Goal: Navigation & Orientation: Find specific page/section

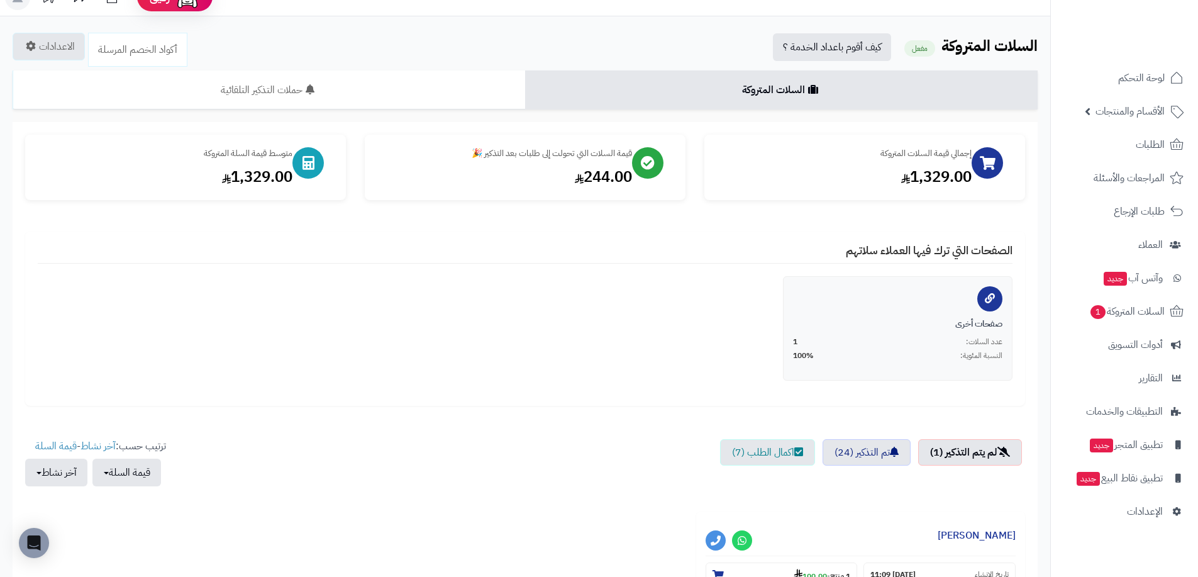
scroll to position [16, 0]
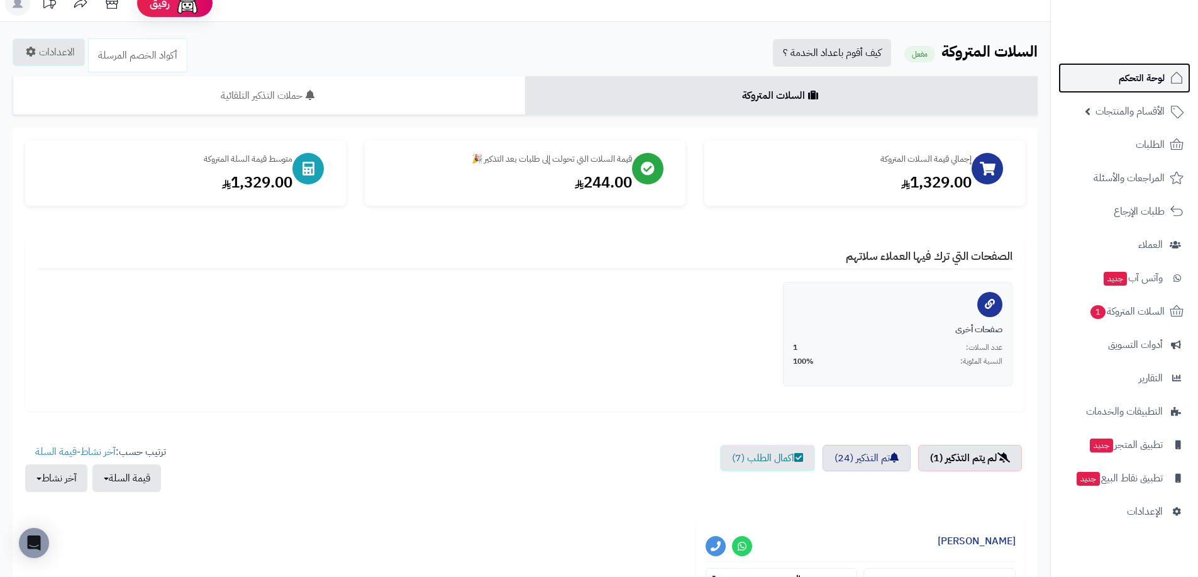
click at [1141, 75] on span "لوحة التحكم" at bounding box center [1142, 78] width 46 height 18
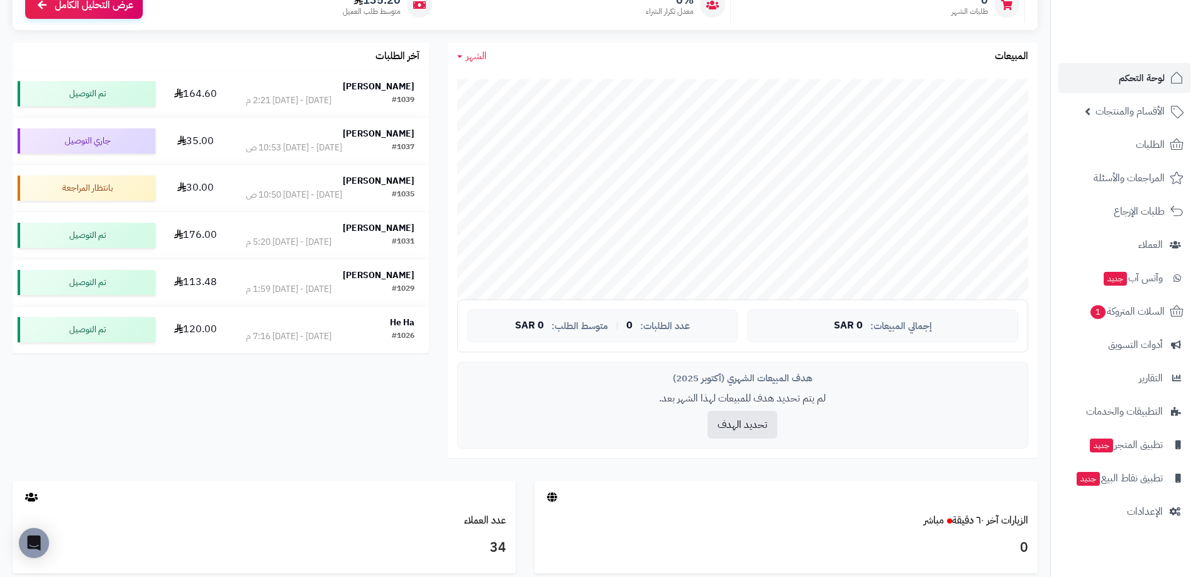
scroll to position [315, 0]
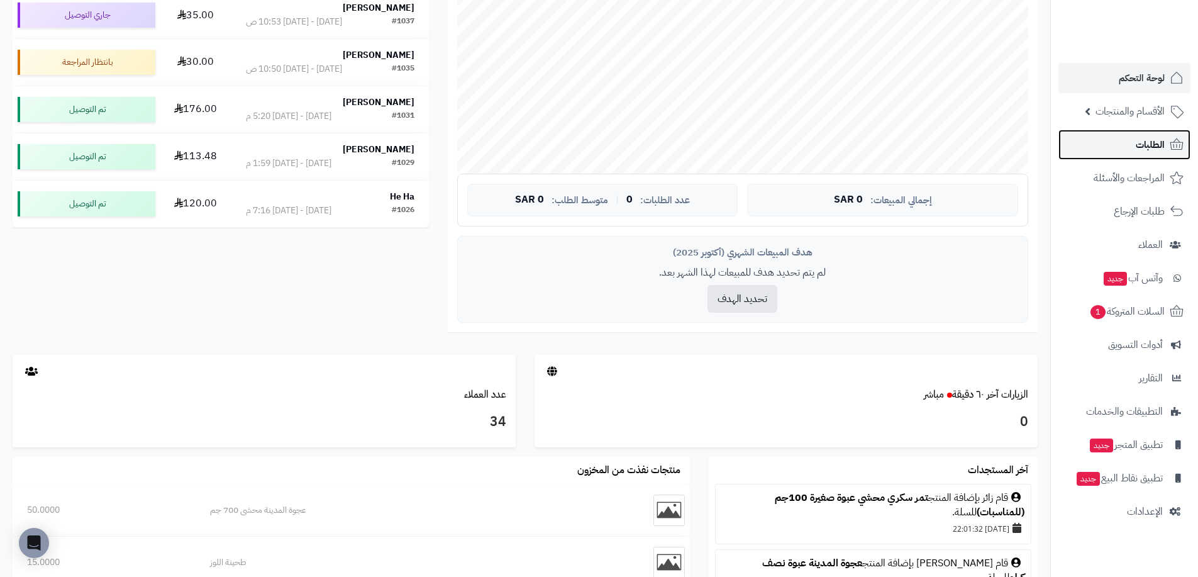
click at [1121, 147] on link "الطلبات" at bounding box center [1125, 145] width 132 height 30
